Goal: Information Seeking & Learning: Learn about a topic

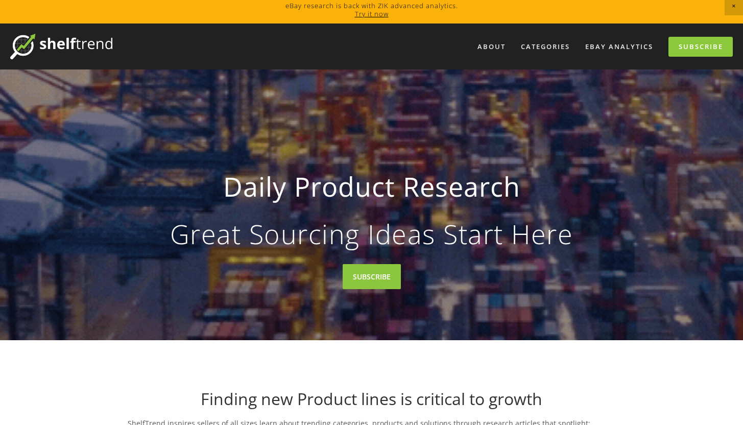
scroll to position [4, 0]
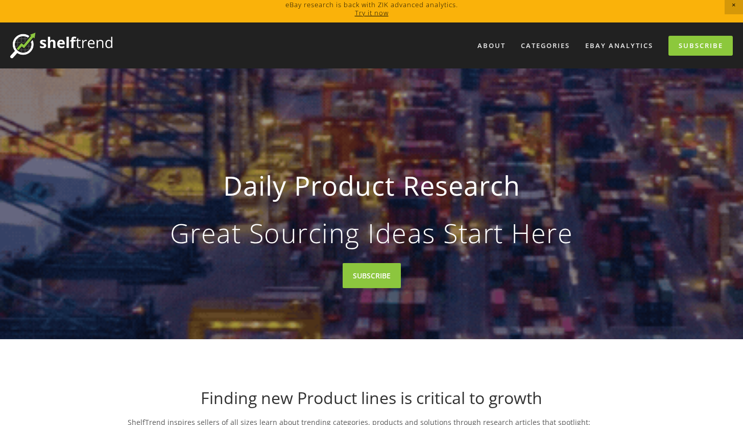
click at [81, 44] on img at bounding box center [61, 46] width 102 height 26
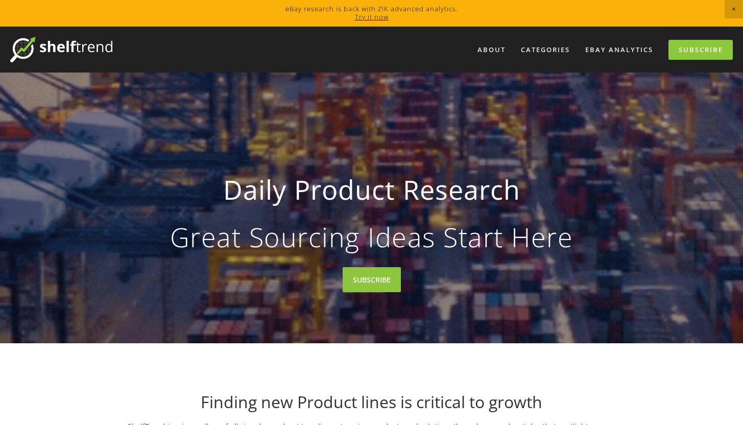
click at [374, 18] on link "Try it now" at bounding box center [372, 16] width 34 height 9
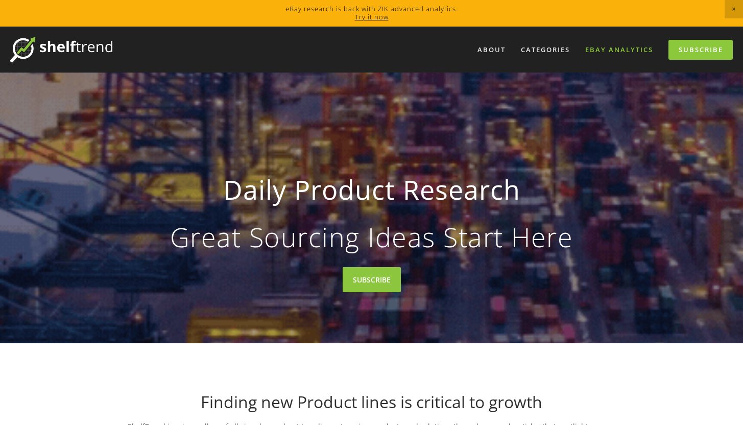
click at [626, 48] on link "eBay Analytics" at bounding box center [618, 49] width 81 height 17
